Goal: Transaction & Acquisition: Purchase product/service

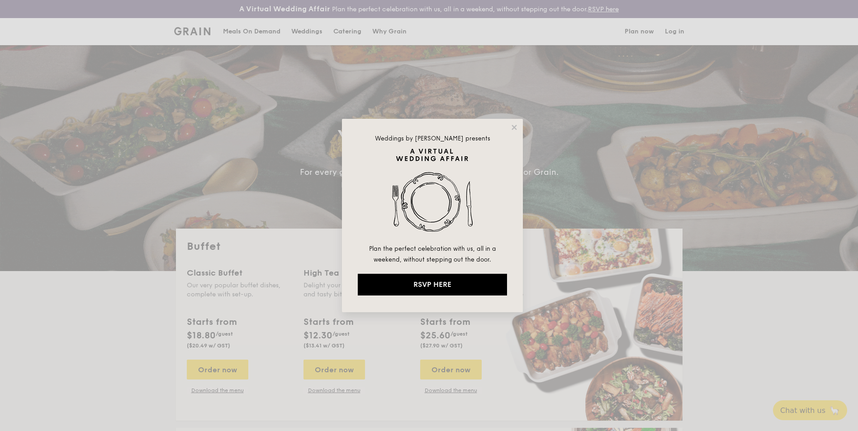
select select
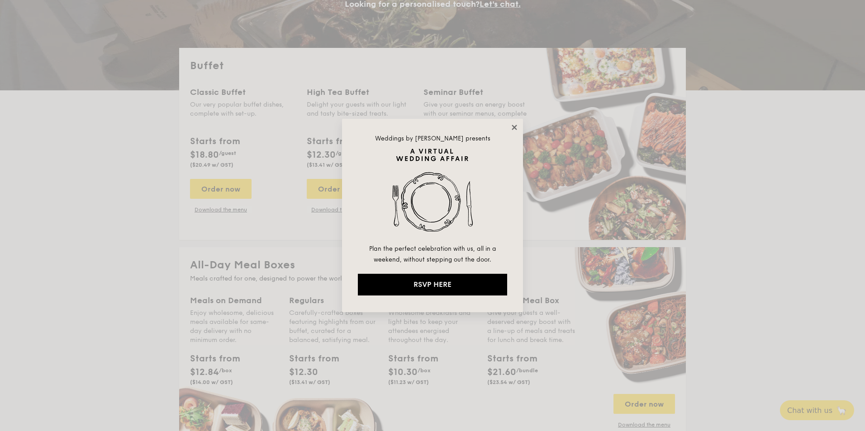
click at [512, 124] on icon at bounding box center [514, 127] width 8 height 8
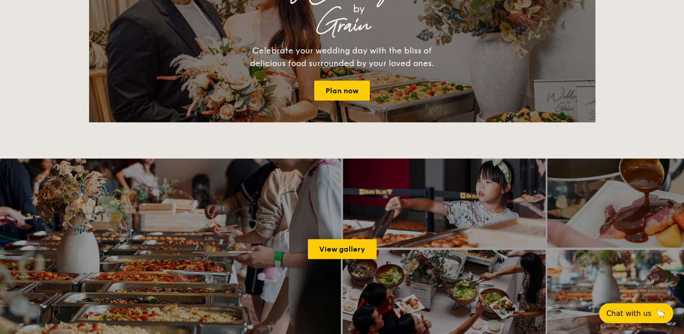
scroll to position [724, 0]
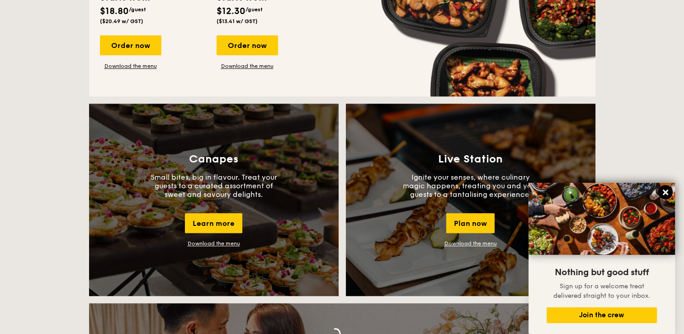
click at [667, 192] on icon at bounding box center [665, 192] width 5 height 5
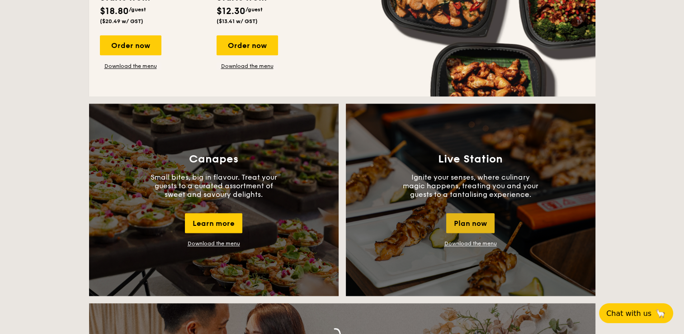
click at [478, 224] on div "Plan now" at bounding box center [470, 223] width 48 height 20
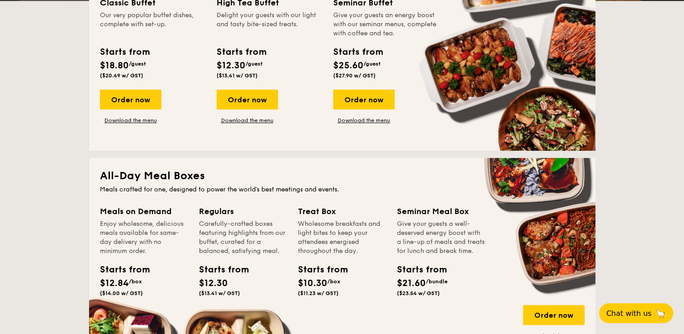
scroll to position [425, 0]
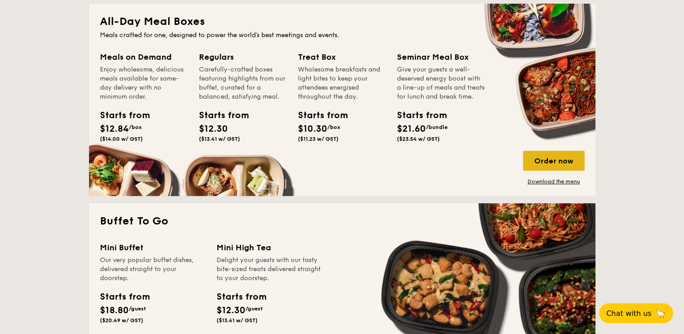
click at [551, 166] on div "Order now" at bounding box center [554, 161] width 62 height 20
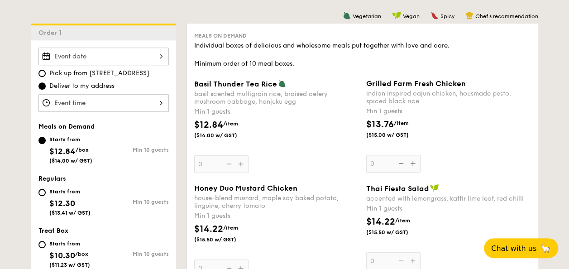
scroll to position [301, 0]
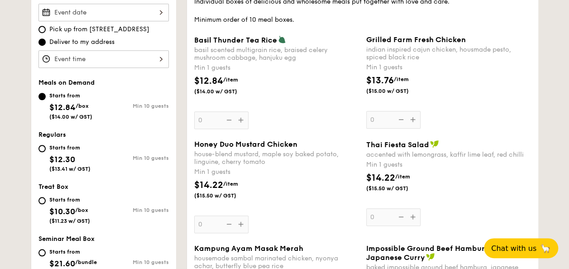
click at [242, 121] on div "Basil Thunder Tea [PERSON_NAME] scented multigrain rice, braised celery mushroo…" at bounding box center [276, 82] width 165 height 94
click at [242, 121] on input "0" at bounding box center [221, 120] width 54 height 18
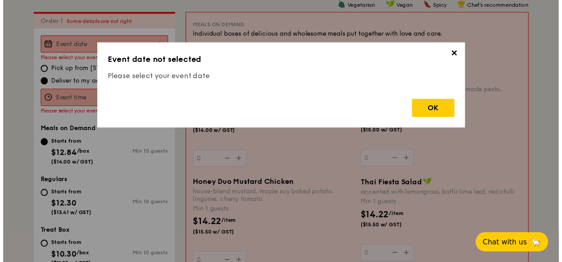
scroll to position [267, 0]
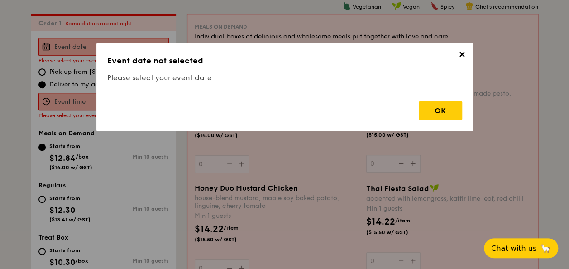
click at [456, 58] on span "✕" at bounding box center [461, 56] width 13 height 13
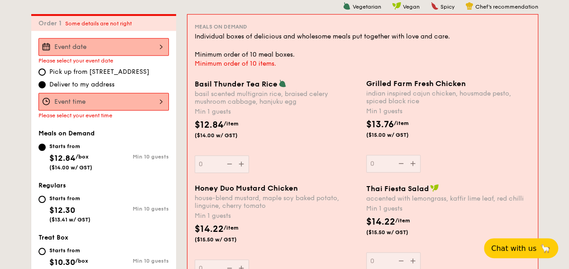
click at [138, 105] on div at bounding box center [103, 102] width 130 height 18
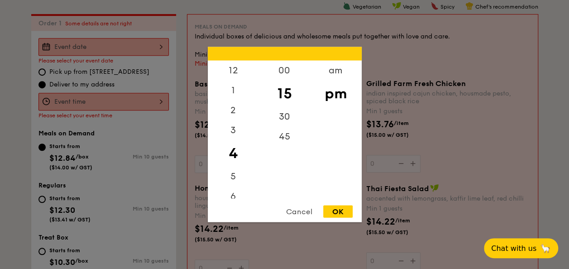
click at [21, 133] on div at bounding box center [284, 134] width 569 height 269
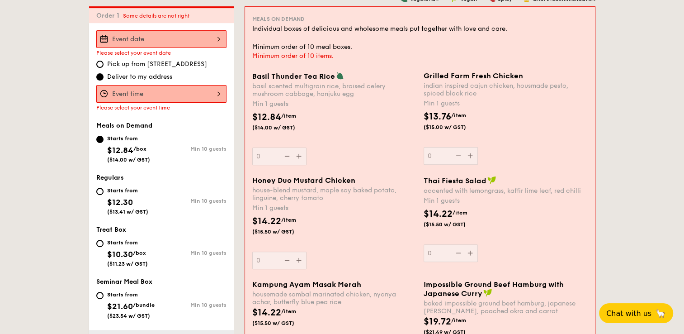
click at [120, 198] on span "$12.30" at bounding box center [120, 202] width 26 height 10
click at [104, 195] on input "Starts from $12.30 ($13.41 w/ GST) Min 10 guests" at bounding box center [99, 191] width 7 height 7
radio input "true"
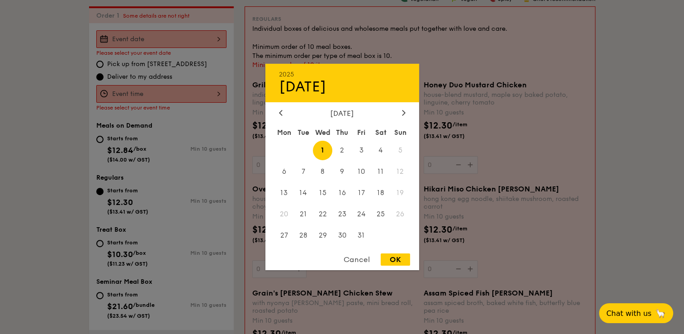
click at [141, 34] on div "2025 Oct [DATE] Tue Wed Thu Fri Sat Sun 1 2 3 4 5 6 7 8 9 10 11 12 13 14 15 16 …" at bounding box center [161, 39] width 130 height 18
drag, startPoint x: 363, startPoint y: 171, endPoint x: 384, endPoint y: 194, distance: 31.4
click at [362, 171] on span "10" at bounding box center [361, 171] width 19 height 19
click at [393, 264] on div "OK" at bounding box center [395, 259] width 29 height 12
type input "[DATE]"
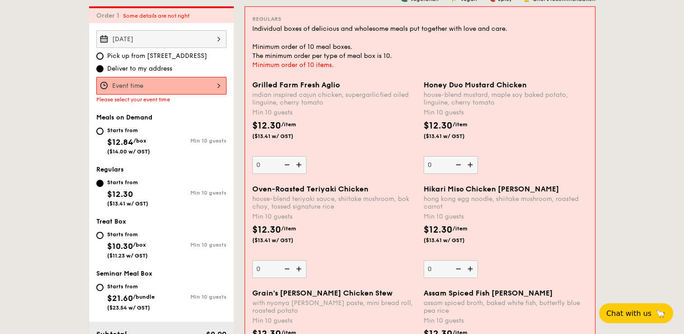
click at [194, 87] on div at bounding box center [161, 86] width 130 height 18
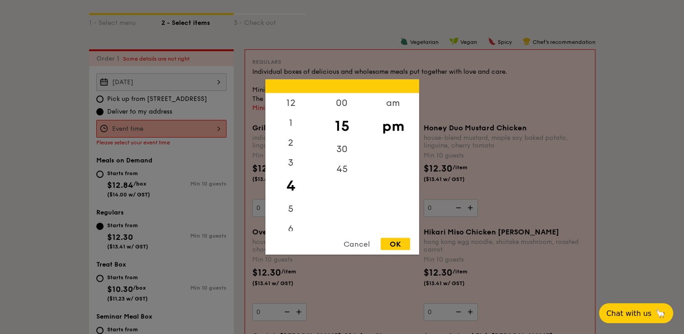
scroll to position [206, 0]
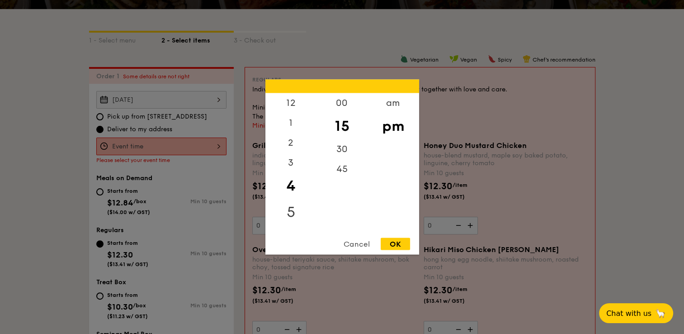
click at [295, 209] on div "5" at bounding box center [290, 212] width 51 height 26
click at [343, 105] on div "00" at bounding box center [342, 106] width 51 height 26
click at [393, 244] on div "OK" at bounding box center [395, 244] width 29 height 12
type input "5:00PM"
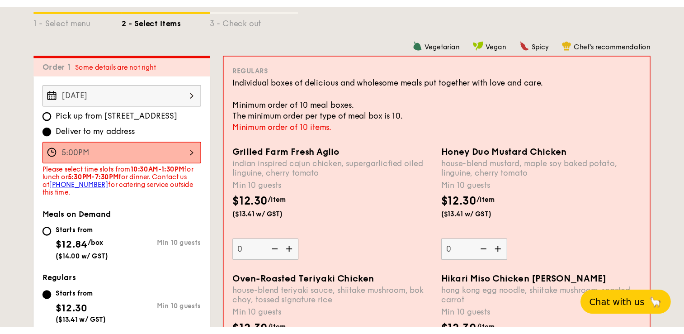
scroll to position [241, 0]
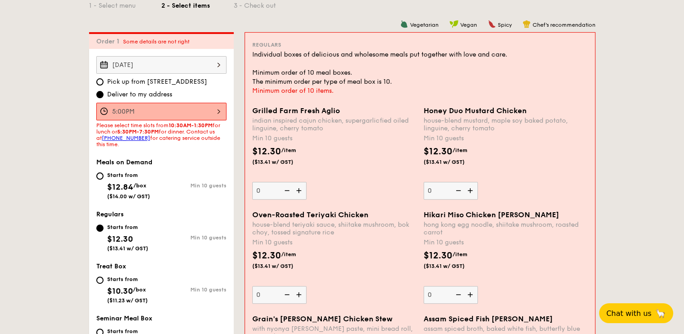
click at [470, 185] on img at bounding box center [471, 190] width 14 height 17
click at [470, 185] on input "0" at bounding box center [451, 191] width 54 height 18
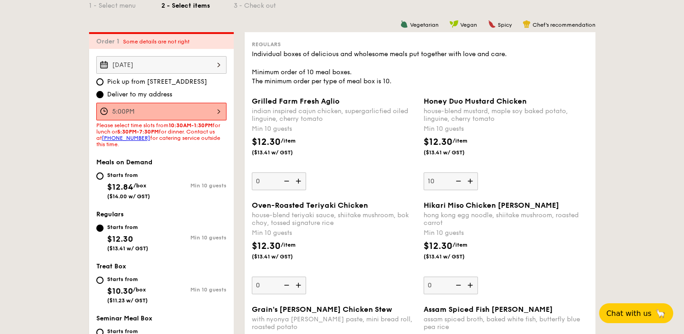
click at [460, 180] on img at bounding box center [458, 180] width 14 height 17
click at [460, 180] on input "10" at bounding box center [451, 181] width 54 height 18
type input "0"
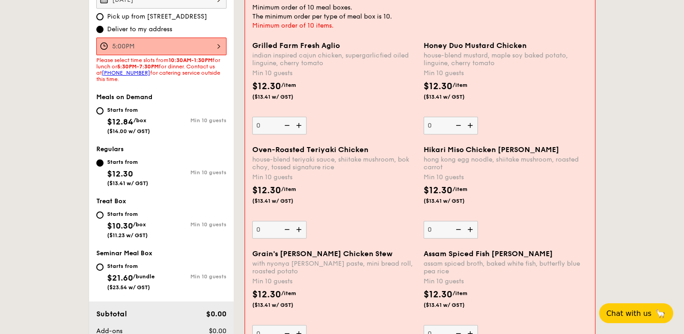
scroll to position [362, 0]
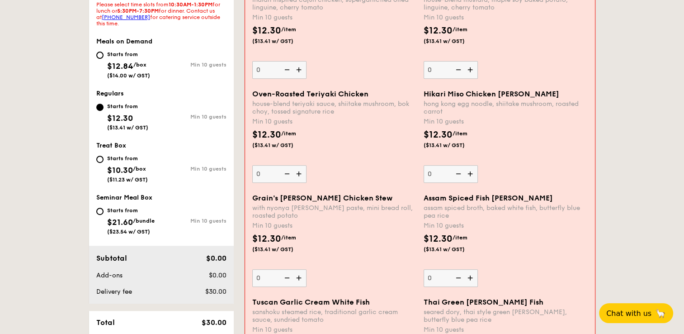
click at [129, 163] on div "Starts from $10.30 /box ($11.23 w/ GST)" at bounding box center [127, 168] width 41 height 30
click at [104, 163] on input "Starts from $10.30 /box ($11.23 w/ GST) Min 10 guests" at bounding box center [99, 159] width 7 height 7
radio input "true"
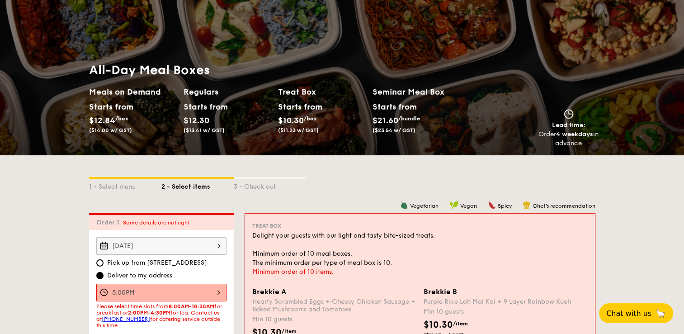
scroll to position [0, 0]
